Goal: Task Accomplishment & Management: Manage account settings

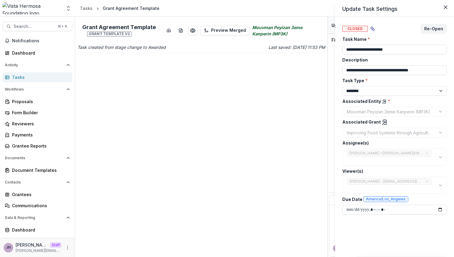
click at [195, 86] on div "**********" at bounding box center [227, 128] width 454 height 257
click at [285, 115] on div "**********" at bounding box center [227, 128] width 454 height 257
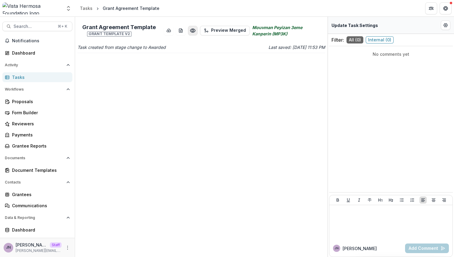
click at [193, 30] on circle "Preview 3a8cf7bc-d408-4614-ad7f-68f2f1f89f18.pdf" at bounding box center [193, 31] width 2 height 2
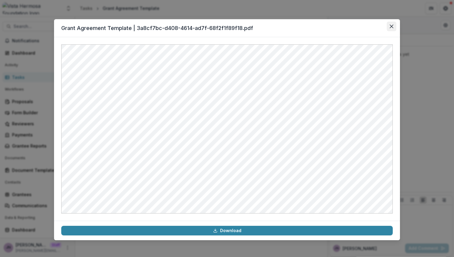
click at [392, 26] on icon "Close" at bounding box center [392, 27] width 4 height 4
